Goal: Information Seeking & Learning: Learn about a topic

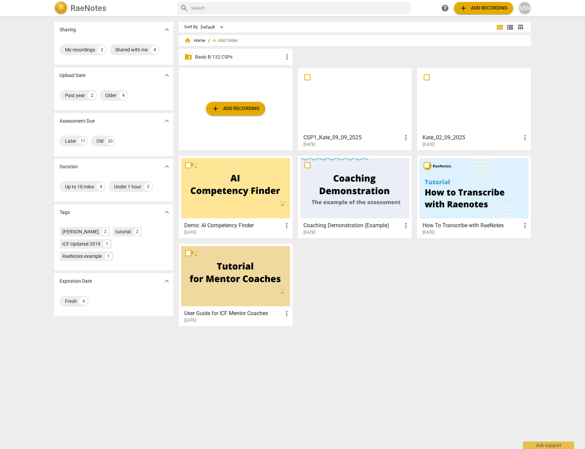
click at [205, 57] on p "Basic B-132 CSPs" at bounding box center [239, 56] width 88 height 7
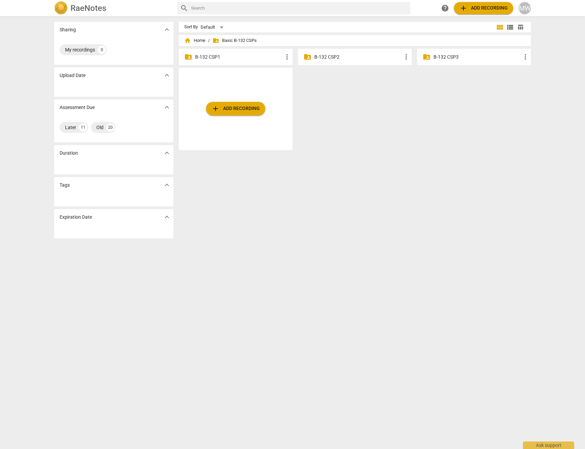
click at [240, 58] on p "B-132 CSP1" at bounding box center [239, 56] width 88 height 7
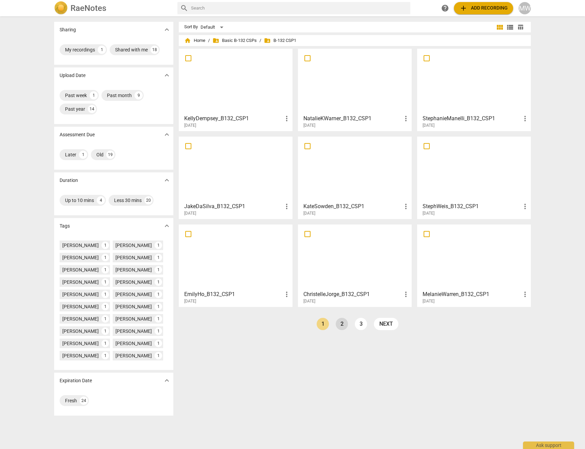
click at [341, 328] on link "2" at bounding box center [342, 324] width 12 height 12
click at [374, 324] on link "3" at bounding box center [377, 324] width 12 height 12
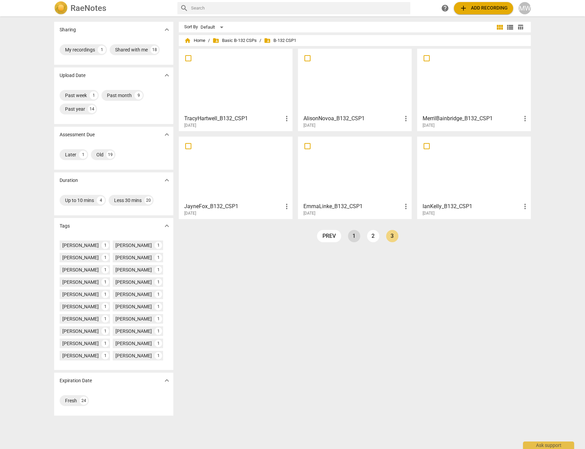
click at [350, 233] on link "1" at bounding box center [354, 236] width 12 height 12
